Goal: Task Accomplishment & Management: Manage account settings

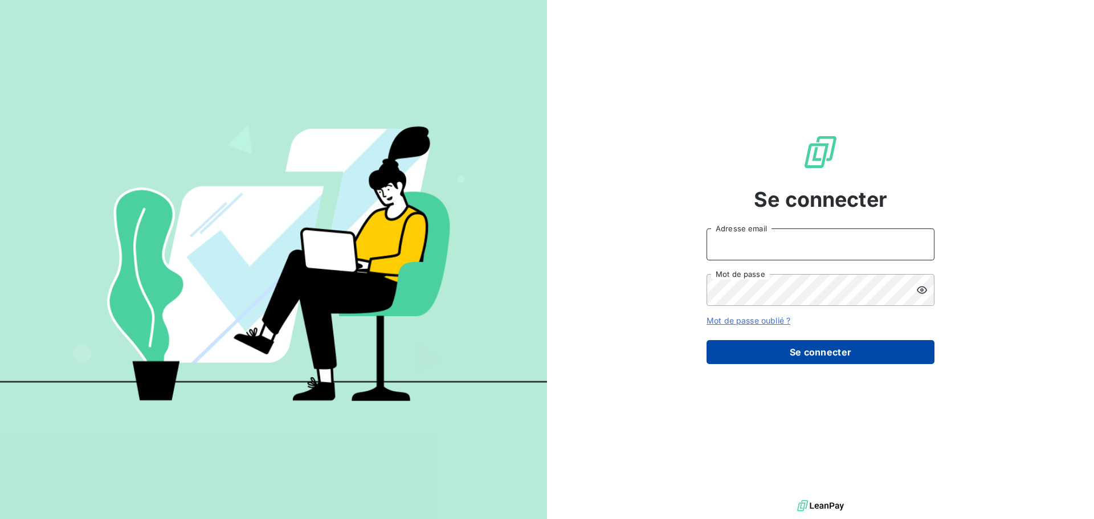
type input "[EMAIL_ADDRESS][DOMAIN_NAME]"
click at [830, 360] on button "Se connecter" at bounding box center [821, 352] width 228 height 24
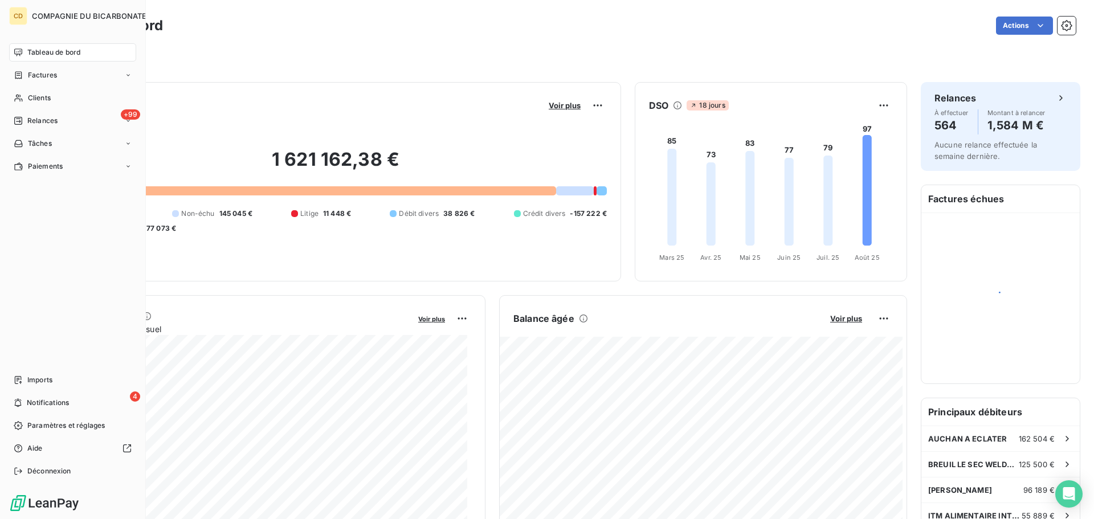
click at [2, 121] on div "CD COMPAGNIE DU BICARBONATE Tableau de bord Factures Clients +99 Relances Tâche…" at bounding box center [73, 259] width 146 height 519
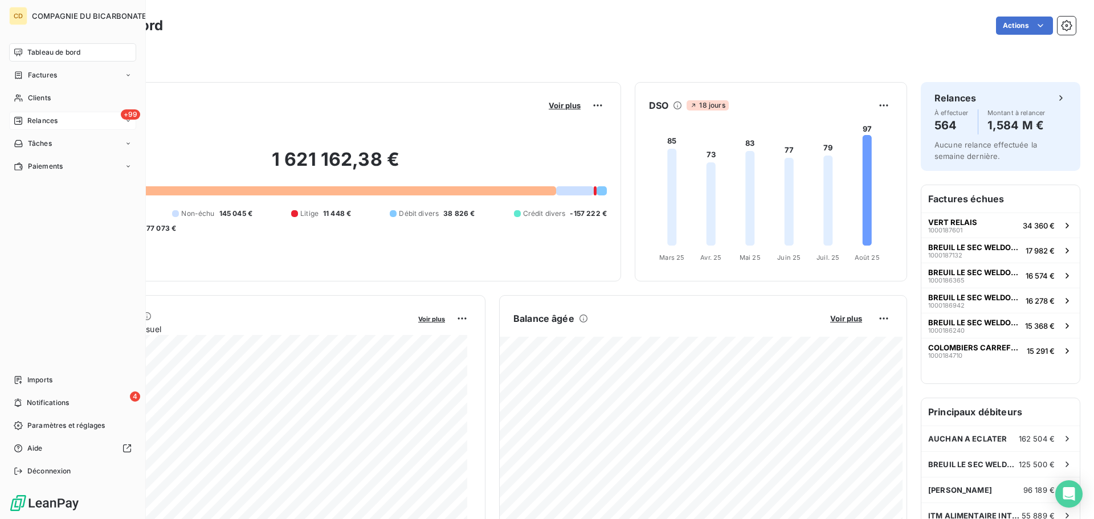
click at [35, 121] on span "Relances" at bounding box center [42, 121] width 30 height 10
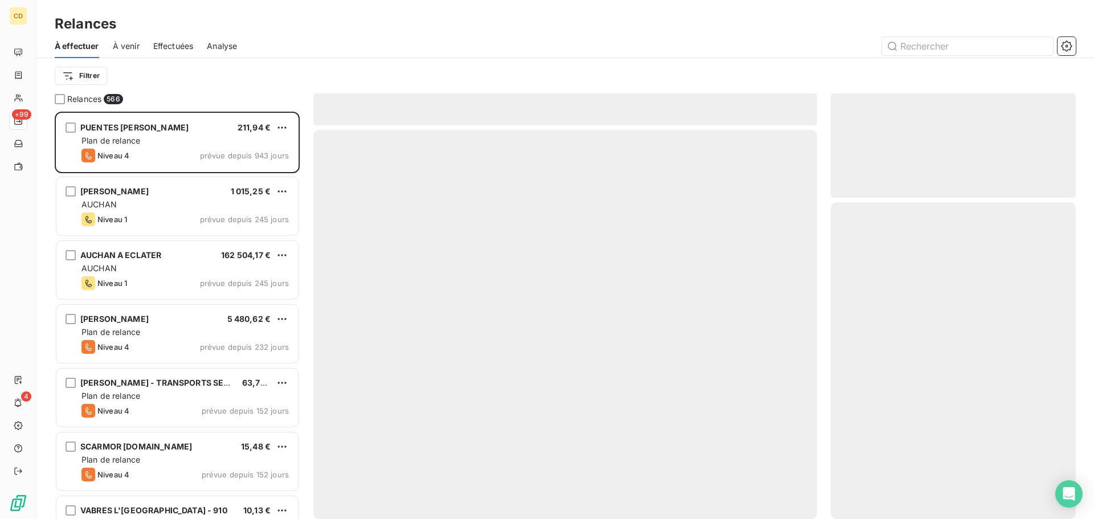
scroll to position [399, 237]
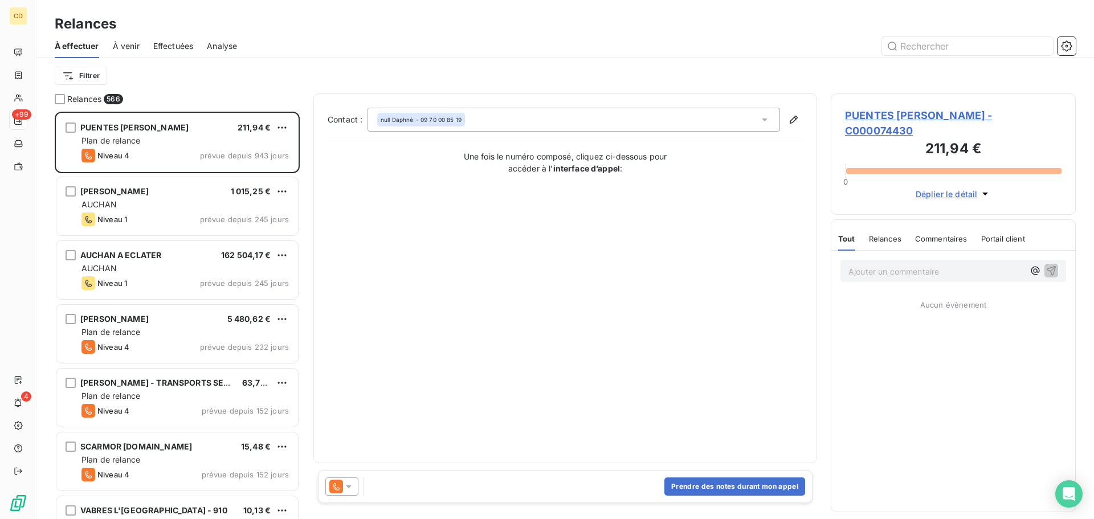
click at [180, 41] on span "Effectuées" at bounding box center [173, 45] width 40 height 11
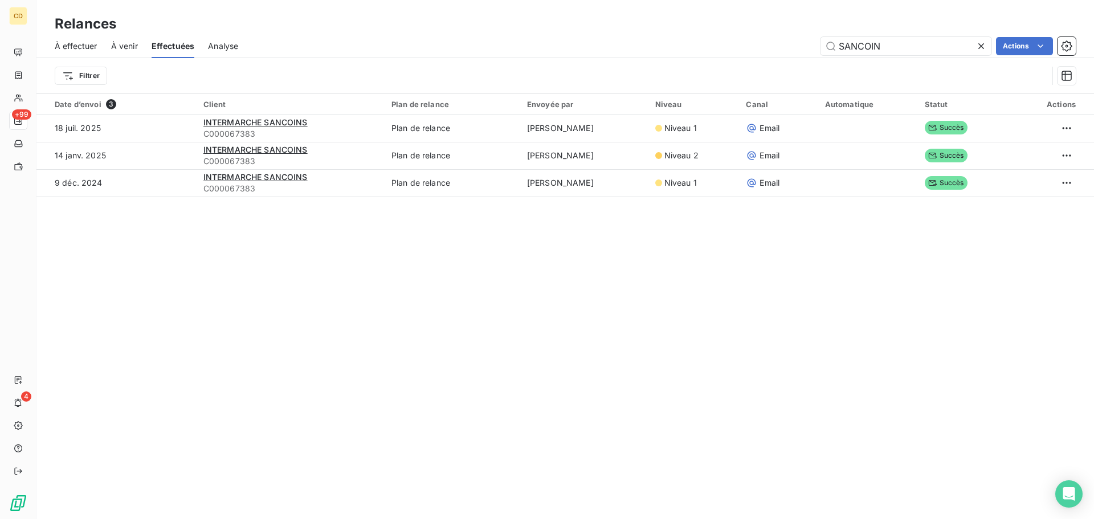
drag, startPoint x: 906, startPoint y: 43, endPoint x: 763, endPoint y: 64, distance: 145.2
click at [763, 64] on div "À effectuer À venir Effectuées Analyse SANCOIN Actions Filtrer" at bounding box center [565, 63] width 1058 height 59
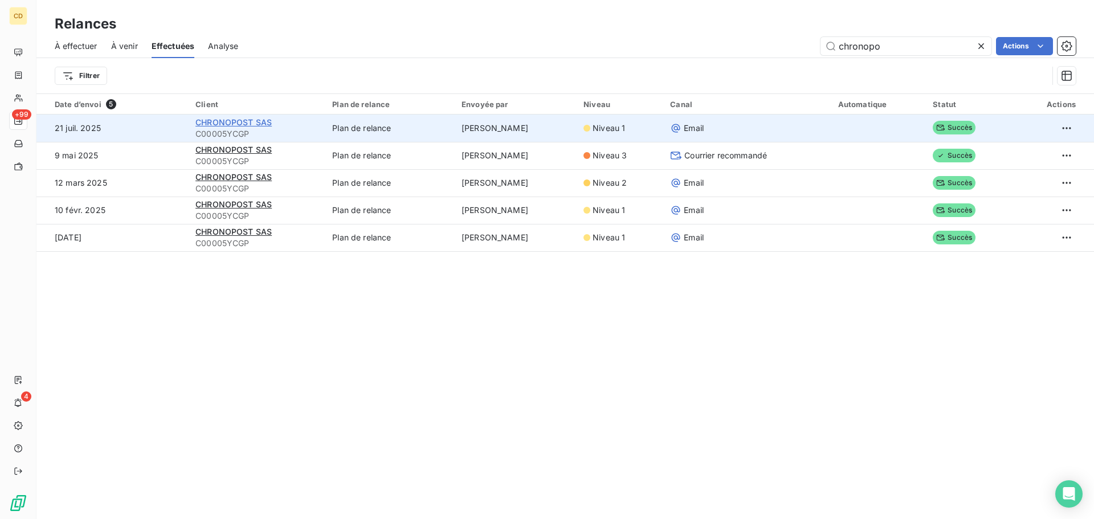
type input "chronopo"
click at [222, 120] on span "CHRONOPOST SAS" at bounding box center [233, 122] width 76 height 10
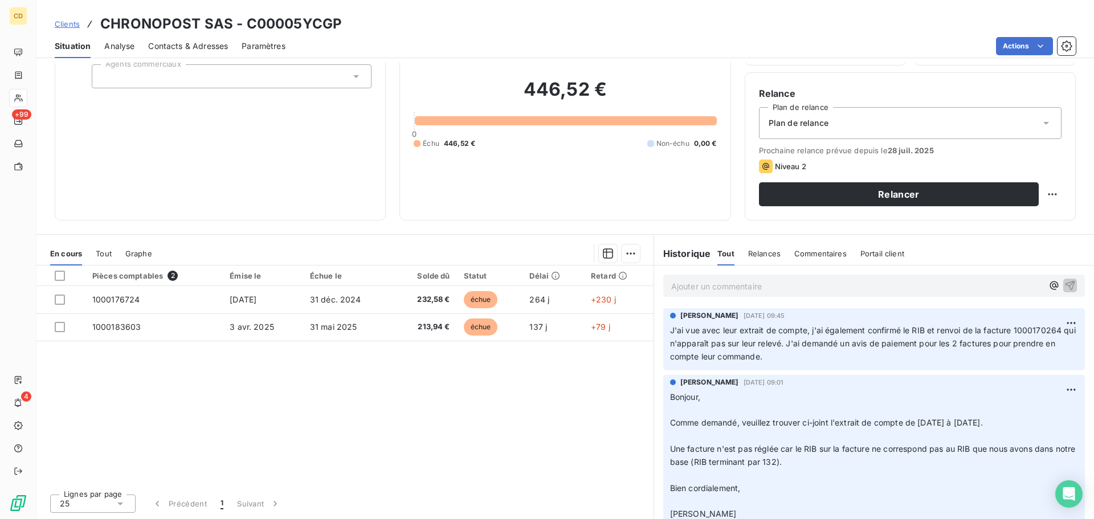
click at [805, 283] on p "Ajouter un commentaire ﻿" at bounding box center [857, 286] width 372 height 14
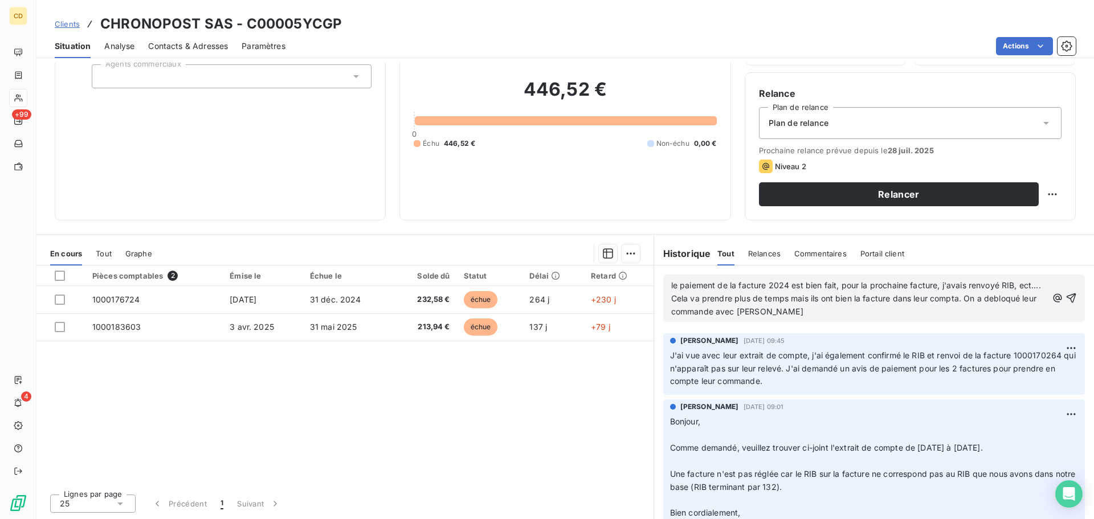
click at [818, 298] on span "le paiement de la facture 2024 est bien fait, pour la prochaine facture, j'avai…" at bounding box center [857, 298] width 372 height 36
click at [810, 299] on span "le paiement de la facture 2024 est bien fait, pour la prochaine facture, j'avai…" at bounding box center [857, 298] width 372 height 36
drag, startPoint x: 706, startPoint y: 287, endPoint x: 943, endPoint y: 283, distance: 237.1
click at [943, 283] on span "le paiement de la facture 2024 est bien fait, pour la prochaine facture, j'avai…" at bounding box center [858, 298] width 375 height 36
click at [973, 283] on span "le paiement de la facture 2024 est bien fait, pour la prochaine facture, j'avai…" at bounding box center [858, 298] width 375 height 36
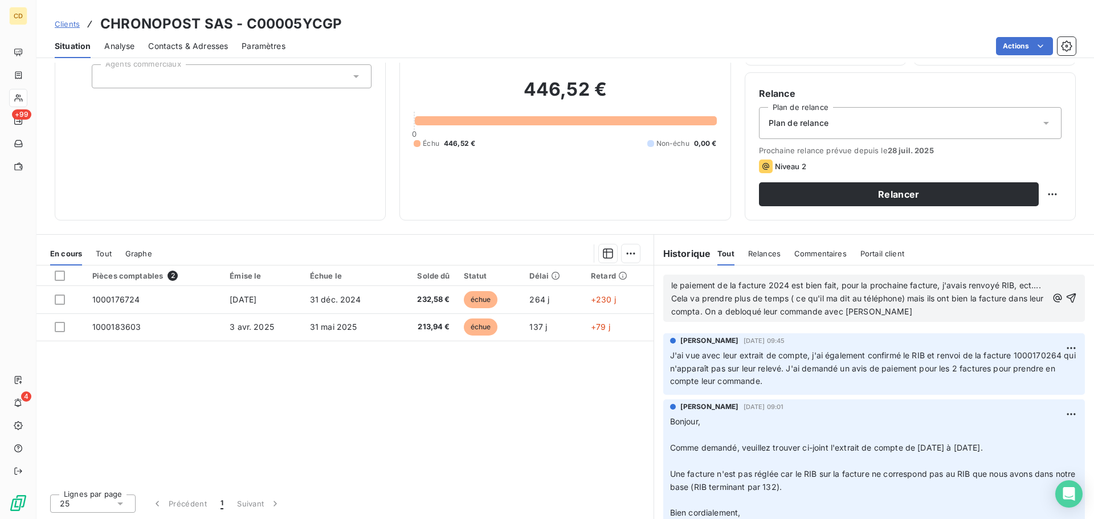
click at [1016, 282] on p "le paiement de la facture 2024 est bien fait, pour la prochaine facture, j'avai…" at bounding box center [859, 298] width 376 height 39
drag, startPoint x: 708, startPoint y: 299, endPoint x: 869, endPoint y: 299, distance: 160.2
click at [869, 299] on span "le paiement de la facture 2024 est bien fait, pour la prochaine facture, j'avai…" at bounding box center [858, 298] width 375 height 36
click at [873, 299] on span "le paiement de la facture 2024 est bien fait, pour la prochaine facture, j'avai…" at bounding box center [858, 298] width 375 height 36
drag, startPoint x: 882, startPoint y: 296, endPoint x: 963, endPoint y: 298, distance: 81.5
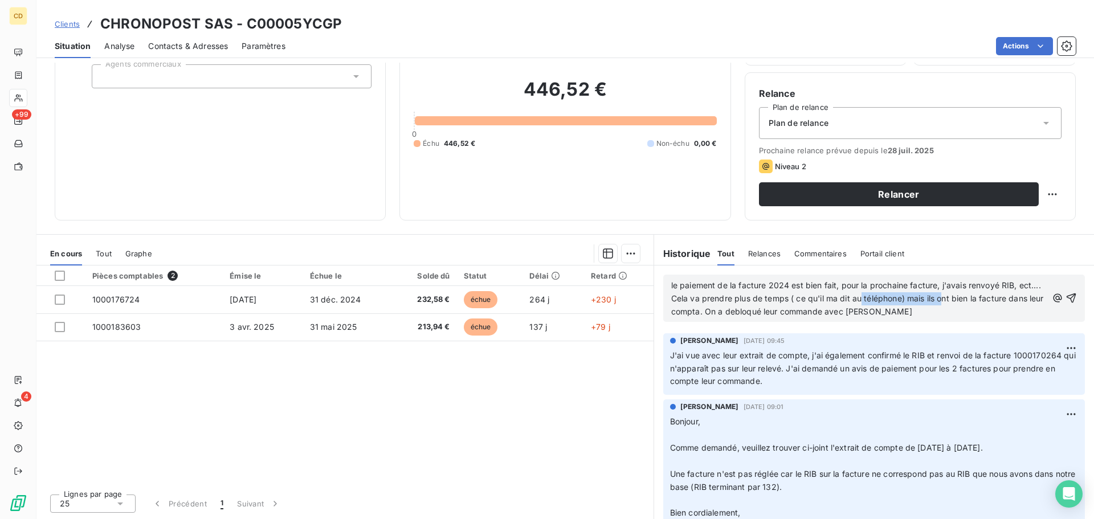
click at [963, 298] on span "le paiement de la facture 2024 est bien fait, pour la prochaine facture, j'avai…" at bounding box center [858, 298] width 375 height 36
click at [988, 299] on span "le paiement de la facture 2024 est bien fait, pour la prochaine facture, j'avai…" at bounding box center [858, 298] width 375 height 36
drag, startPoint x: 997, startPoint y: 300, endPoint x: 1020, endPoint y: 300, distance: 22.2
click at [1011, 300] on span "le paiement de la facture 2024 est bien fait, pour la prochaine facture, j'avai…" at bounding box center [858, 298] width 375 height 36
click at [1022, 300] on span "le paiement de la facture 2024 est bien fait, pour la prochaine facture, j'avai…" at bounding box center [858, 298] width 375 height 36
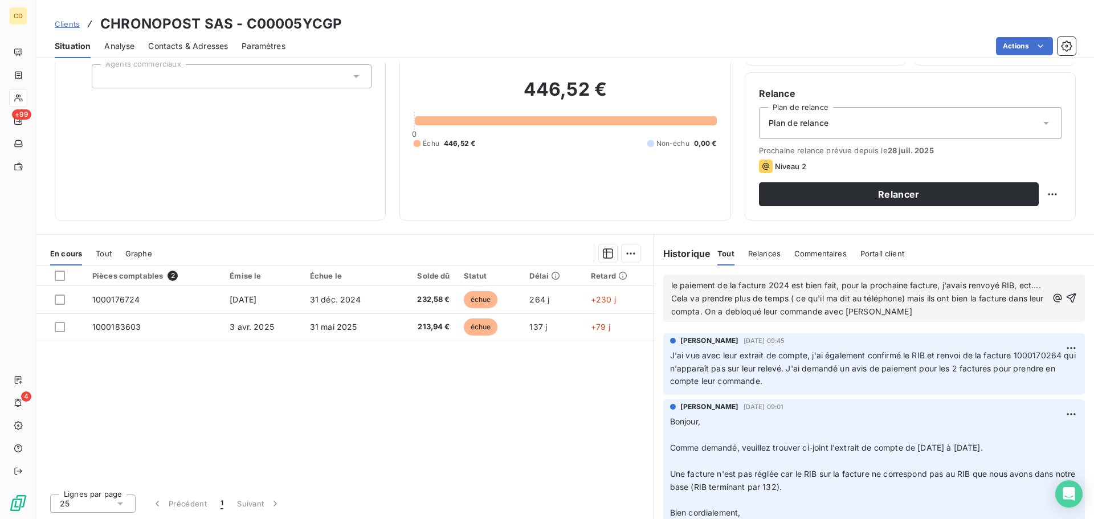
click at [733, 313] on span "le paiement de la facture 2024 est bien fait, pour la prochaine facture, j'avai…" at bounding box center [858, 298] width 375 height 36
